Goal: Task Accomplishment & Management: Manage account settings

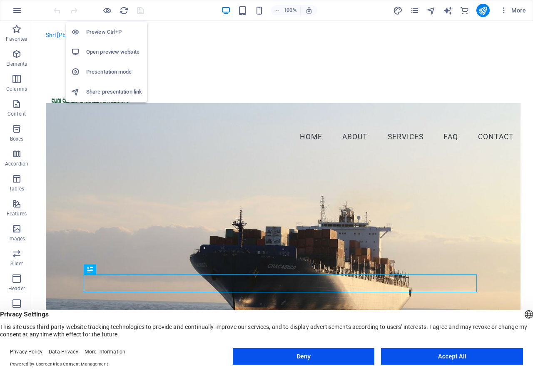
click at [106, 55] on h6 "Open preview website" at bounding box center [114, 52] width 56 height 10
click at [103, 93] on h6 "Share presentation link" at bounding box center [114, 92] width 56 height 10
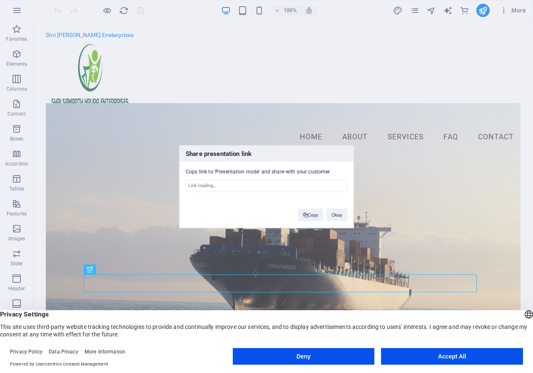
type input "[URL][DOMAIN_NAME]"
click at [337, 214] on button "Okay" at bounding box center [336, 215] width 21 height 12
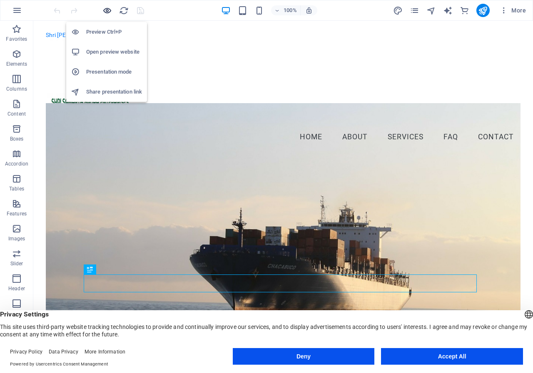
click at [105, 10] on icon "button" at bounding box center [107, 11] width 10 height 10
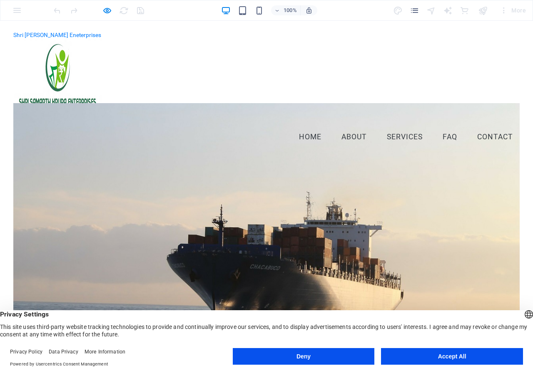
click at [215, 59] on figure at bounding box center [266, 82] width 506 height 89
click at [134, 65] on figure at bounding box center [266, 82] width 506 height 89
click at [107, 7] on icon "button" at bounding box center [107, 11] width 10 height 10
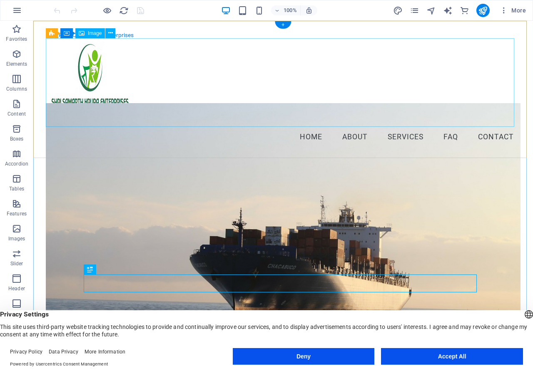
click at [87, 68] on figure at bounding box center [283, 82] width 474 height 89
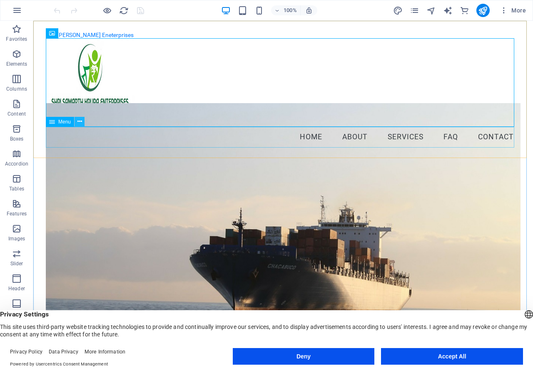
click at [77, 122] on icon at bounding box center [79, 121] width 5 height 9
click at [148, 67] on figure at bounding box center [283, 82] width 474 height 89
click at [126, 136] on nav "Home About Services FAQ Contact" at bounding box center [283, 137] width 474 height 21
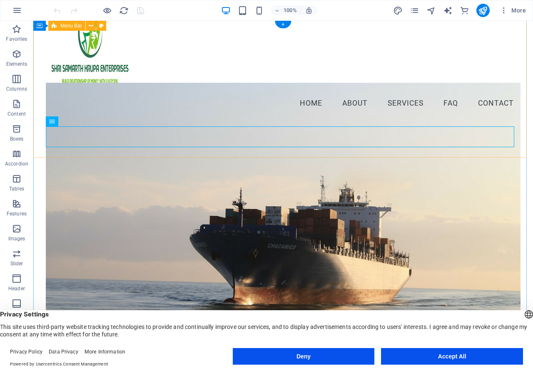
scroll to position [42, 0]
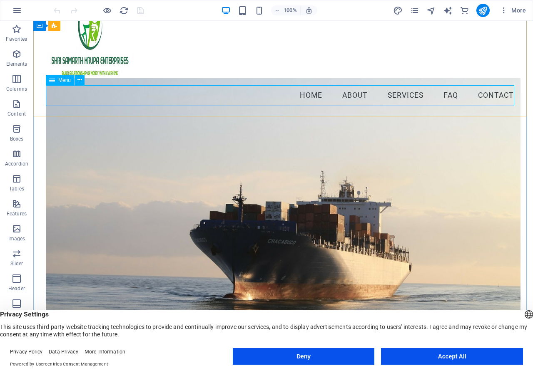
click at [405, 95] on nav "Home About Services FAQ Contact" at bounding box center [283, 95] width 474 height 21
select select
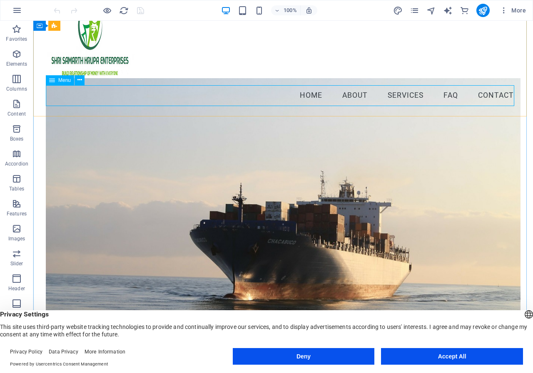
select select
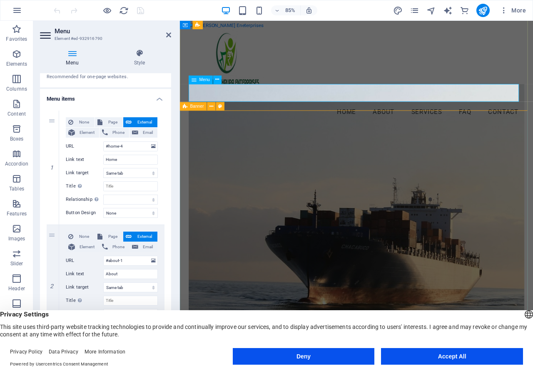
scroll to position [0, 0]
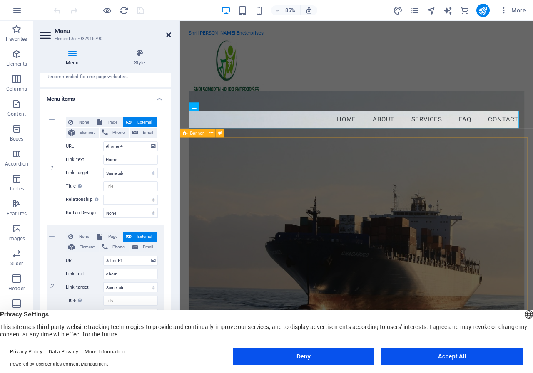
click at [166, 32] on icon at bounding box center [168, 35] width 5 height 7
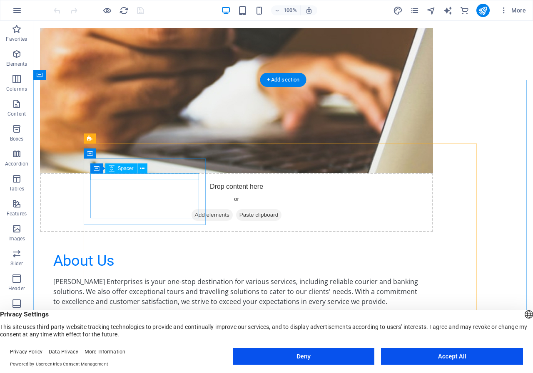
scroll to position [708, 0]
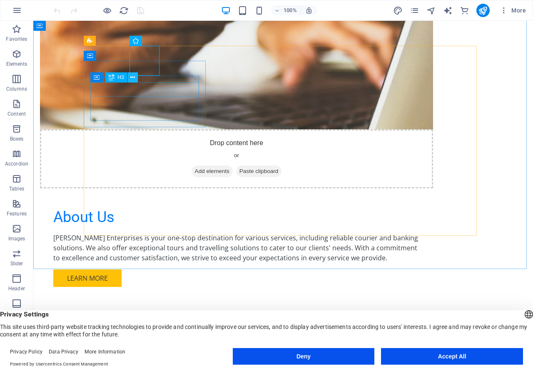
click at [132, 82] on button at bounding box center [133, 77] width 10 height 10
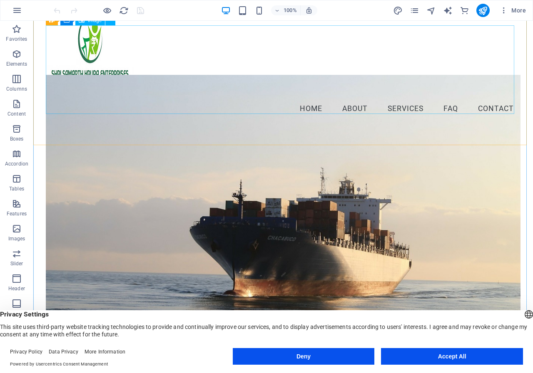
scroll to position [0, 0]
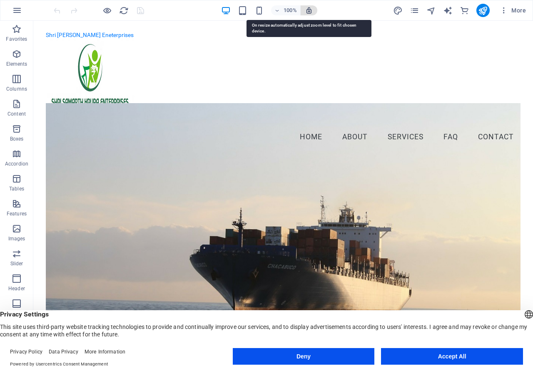
click at [310, 12] on icon "button" at bounding box center [308, 10] width 7 height 7
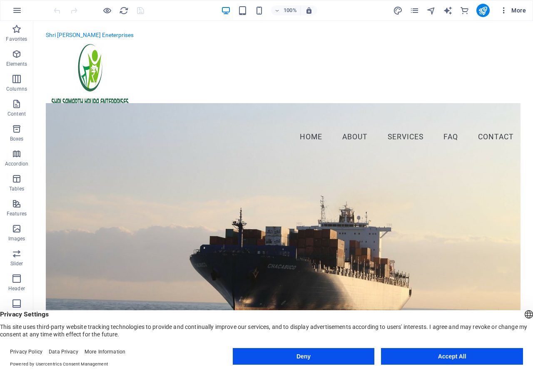
click at [514, 10] on span "More" at bounding box center [512, 10] width 26 height 8
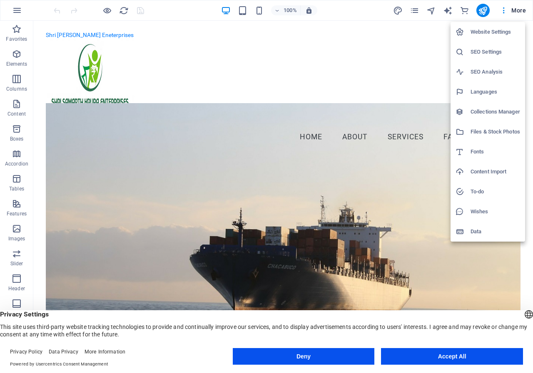
click at [495, 30] on h6 "Website Settings" at bounding box center [495, 32] width 50 height 10
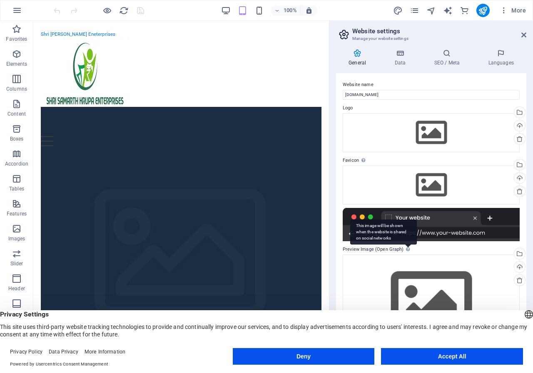
scroll to position [4, 0]
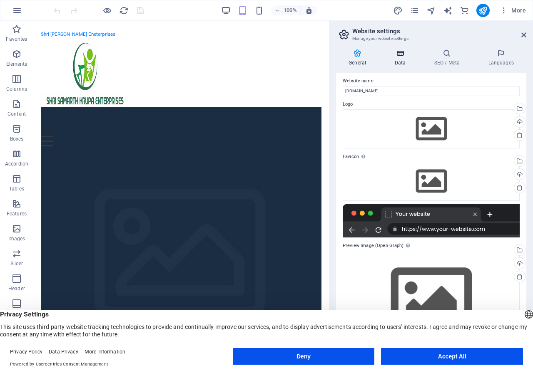
click at [403, 54] on icon at bounding box center [400, 53] width 36 height 8
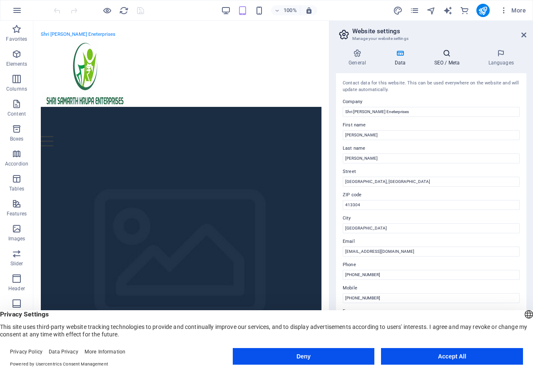
click at [447, 55] on icon at bounding box center [446, 53] width 51 height 8
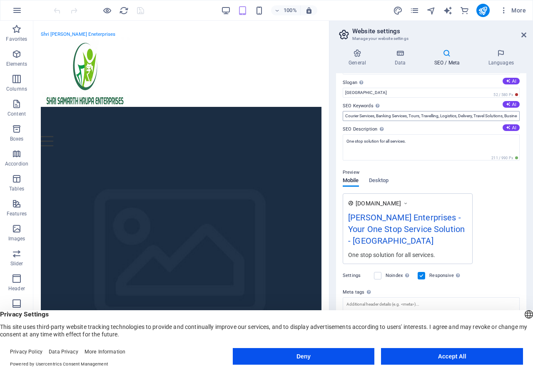
scroll to position [50, 0]
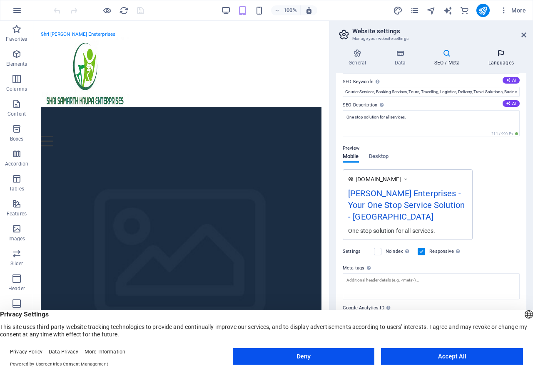
click at [506, 59] on h4 "Languages" at bounding box center [500, 57] width 51 height 17
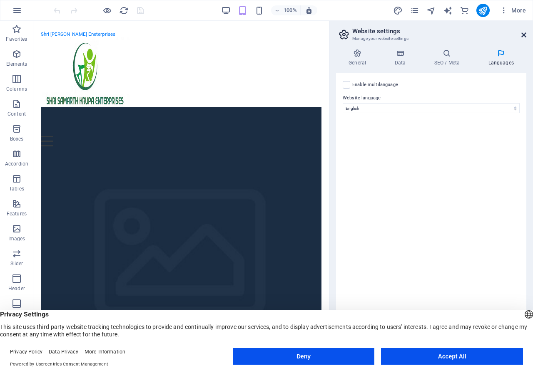
click at [523, 36] on icon at bounding box center [523, 35] width 5 height 7
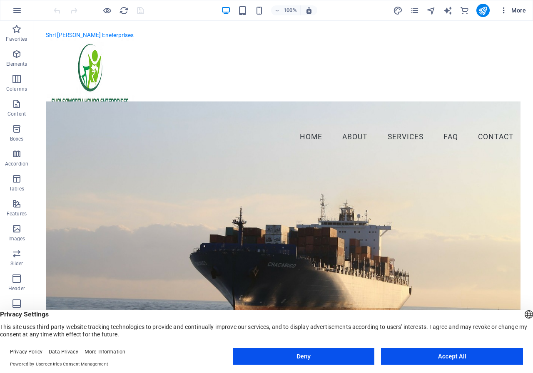
click at [520, 11] on span "More" at bounding box center [512, 10] width 26 height 8
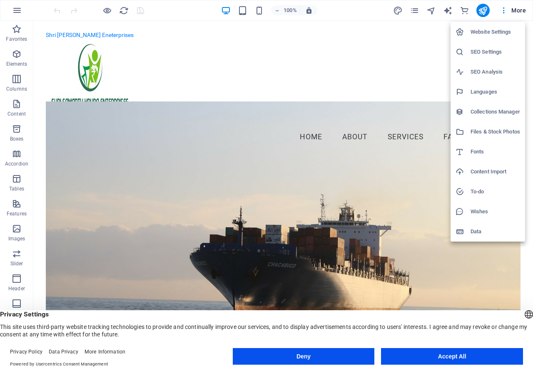
click at [473, 232] on h6 "Data" at bounding box center [495, 232] width 50 height 10
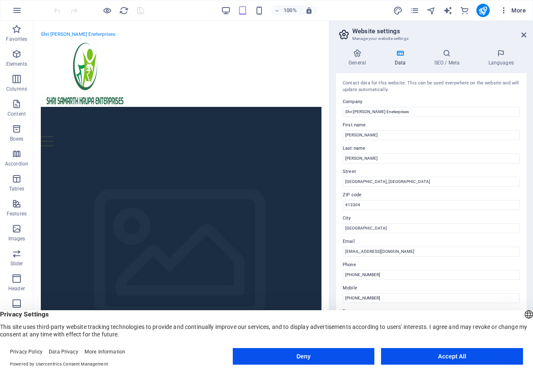
click at [516, 8] on span "More" at bounding box center [512, 10] width 26 height 8
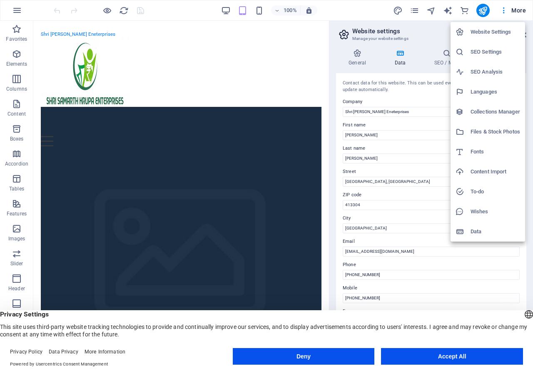
click at [481, 10] on div at bounding box center [266, 186] width 533 height 373
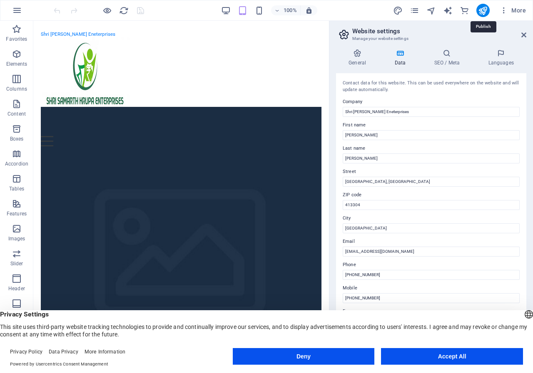
click at [481, 10] on icon "publish" at bounding box center [483, 11] width 10 height 10
